Goal: Entertainment & Leisure: Consume media (video, audio)

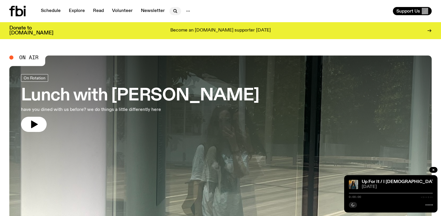
click at [173, 8] on icon "button" at bounding box center [175, 11] width 7 height 7
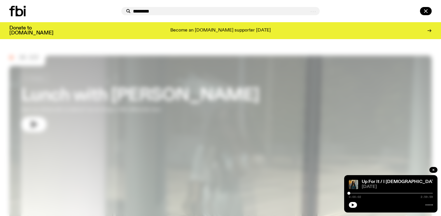
type input "*********"
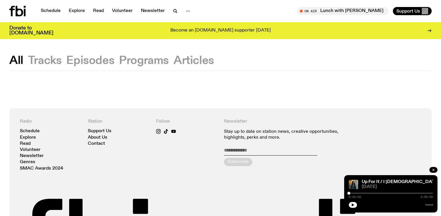
click at [101, 54] on div "All Tracks Episodes Programs Articles Radio Schedule Explore Read Volunteer New…" at bounding box center [220, 179] width 441 height 280
click at [119, 65] on button "Episodes" at bounding box center [144, 60] width 50 height 11
click at [89, 64] on button "Episodes" at bounding box center [90, 60] width 48 height 11
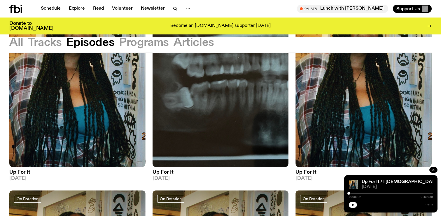
scroll to position [126, 0]
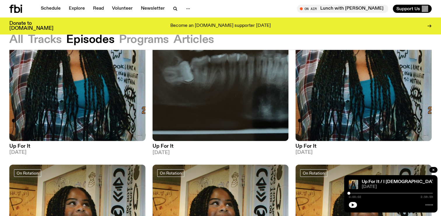
click at [26, 150] on span "[DATE]" at bounding box center [77, 152] width 136 height 5
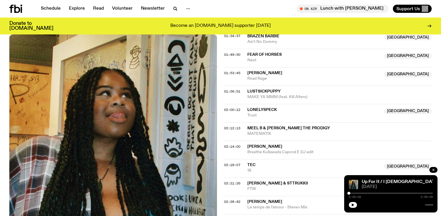
scroll to position [670, 0]
